Goal: Information Seeking & Learning: Learn about a topic

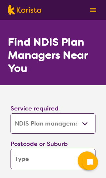
select select "NDIS Plan management"
select select "NDIS"
select select "NDIS Plan management"
select select "NDIS"
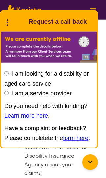
scroll to position [428, 0]
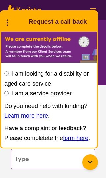
select select "NDIS Plan management"
select select "NDIS"
select select "NDIS Plan management"
select select "NDIS"
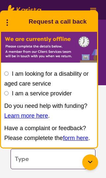
select select "NDIS Plan management"
select select "NDIS"
select select "NDIS Plan management"
select select "NDIS"
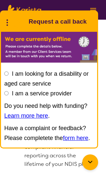
scroll to position [487, 0]
